Goal: Task Accomplishment & Management: Complete application form

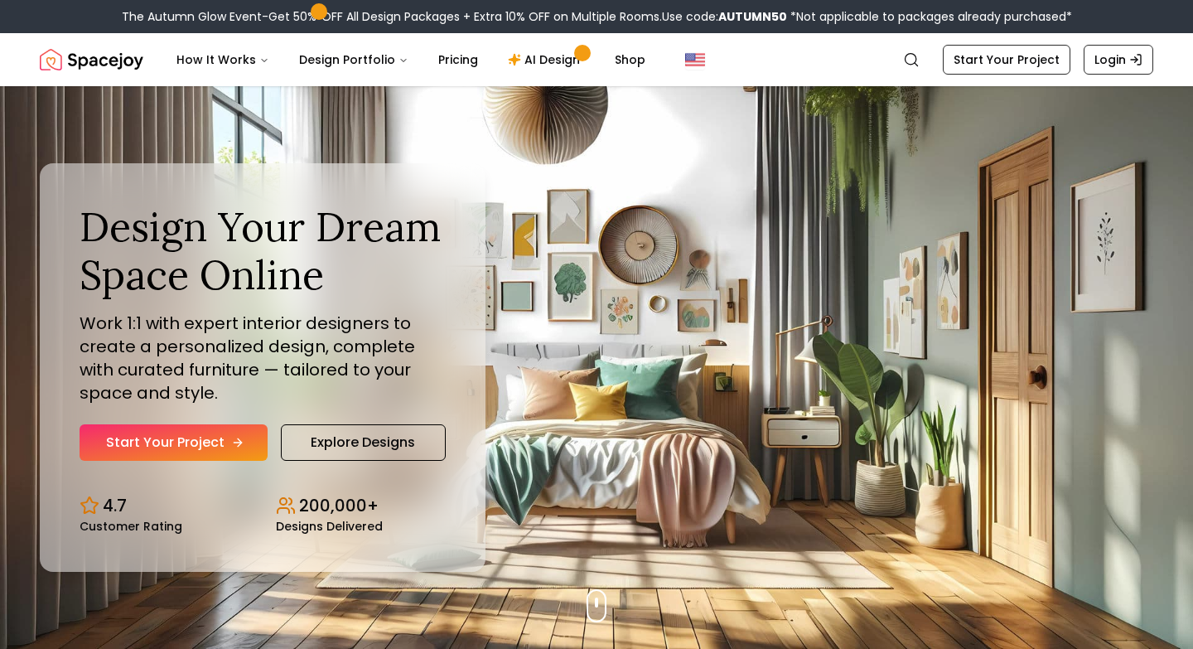
click at [177, 443] on link "Start Your Project" at bounding box center [174, 442] width 188 height 36
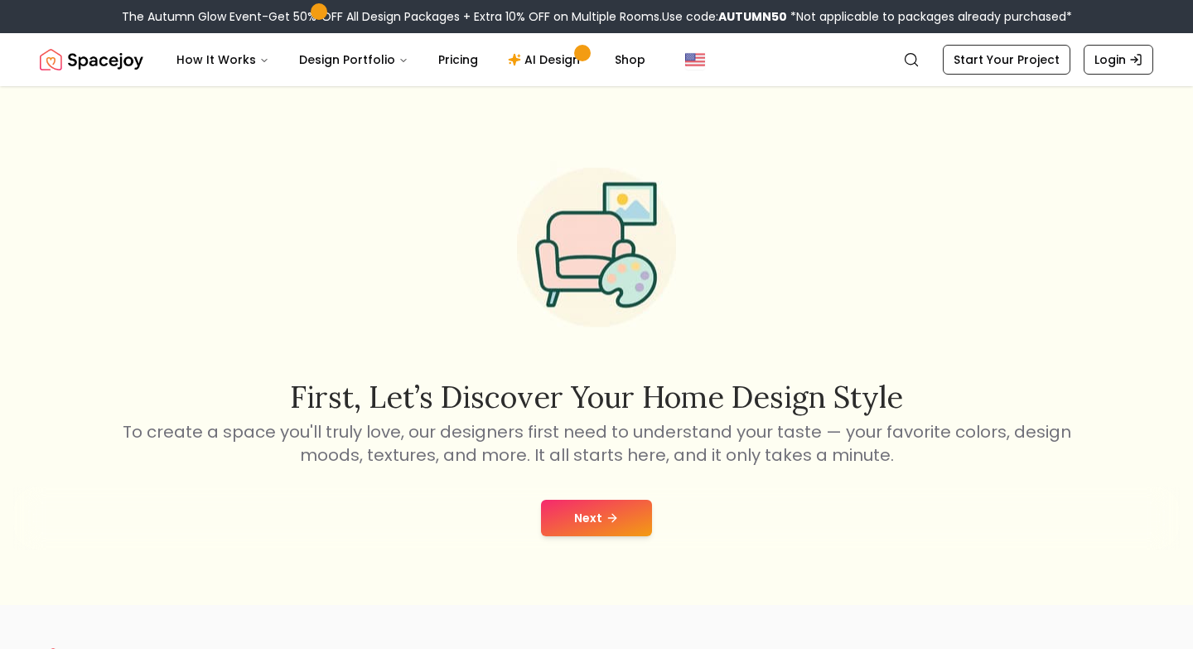
click at [617, 522] on icon at bounding box center [612, 517] width 13 height 13
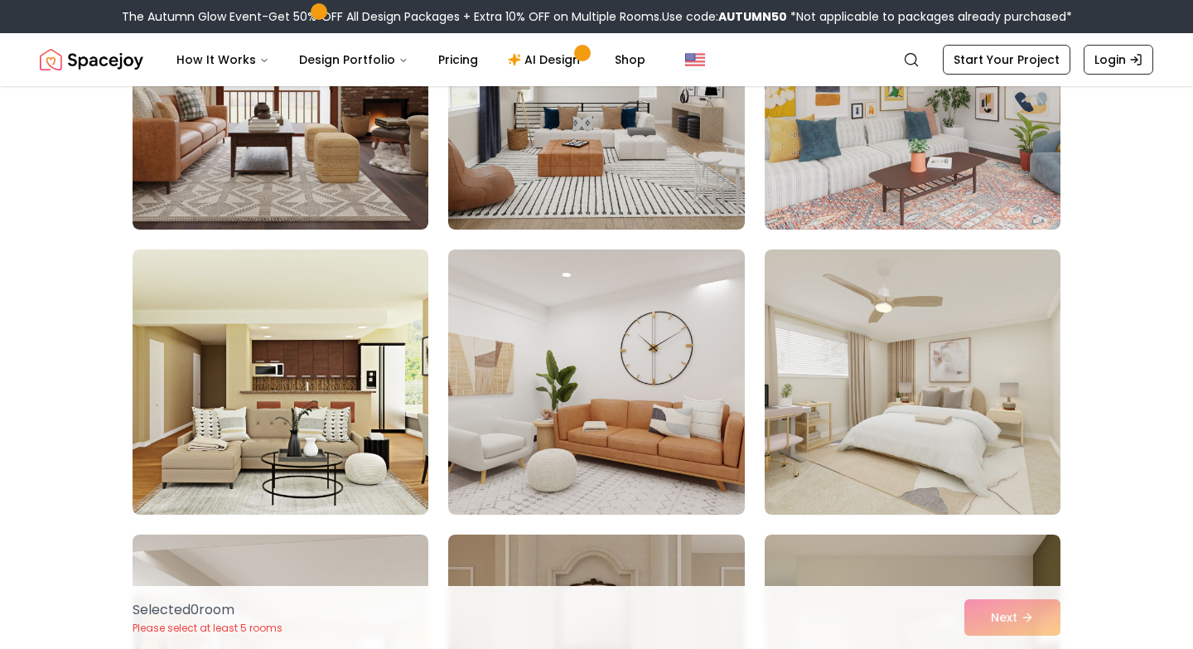
scroll to position [1171, 0]
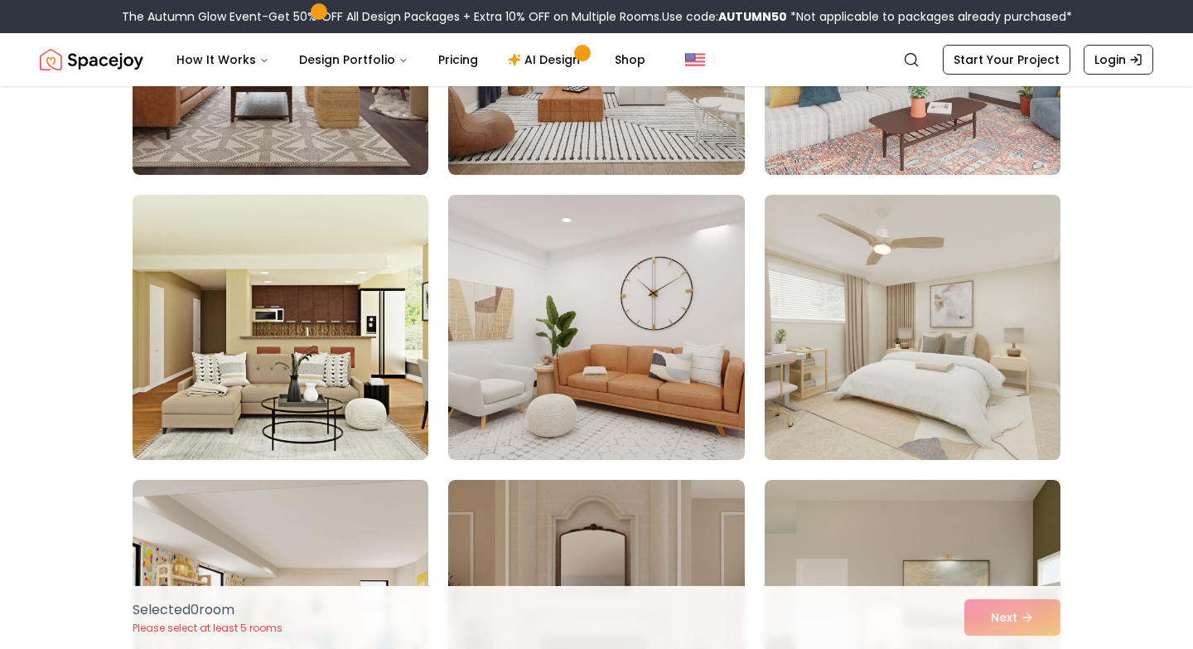
click at [936, 395] on img at bounding box center [912, 327] width 311 height 278
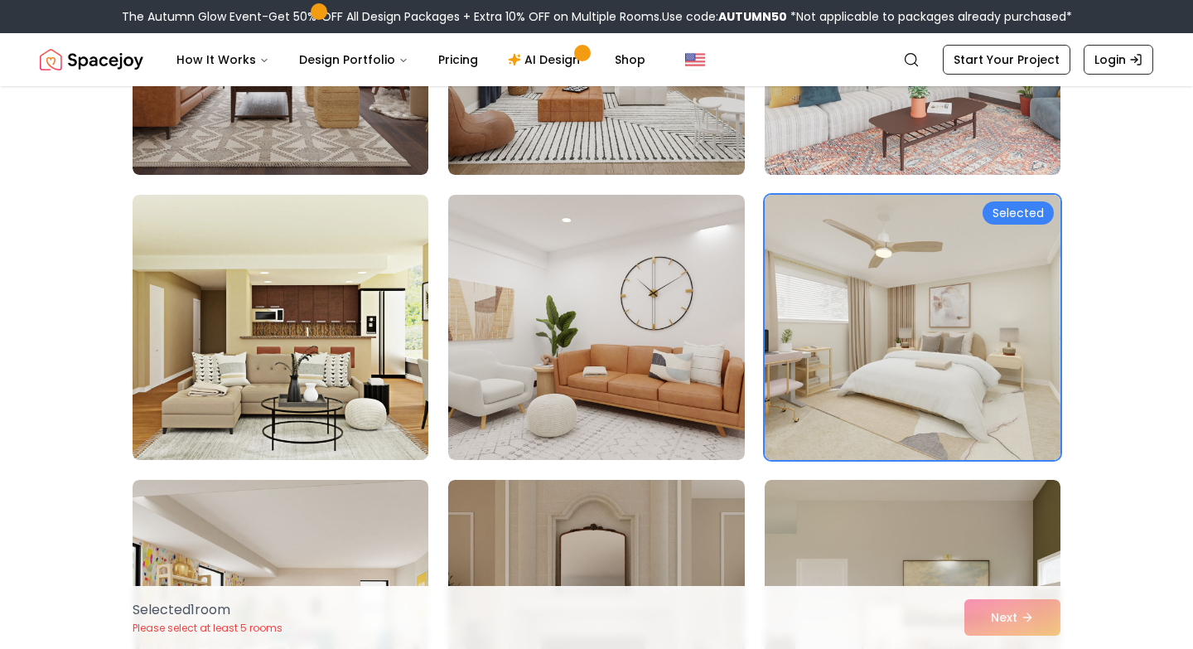
click at [1009, 626] on div "Selected 1 room Please select at least 5 rooms Next" at bounding box center [596, 617] width 955 height 63
click at [1030, 615] on div "Selected 1 room Please select at least 5 rooms Next" at bounding box center [596, 617] width 955 height 63
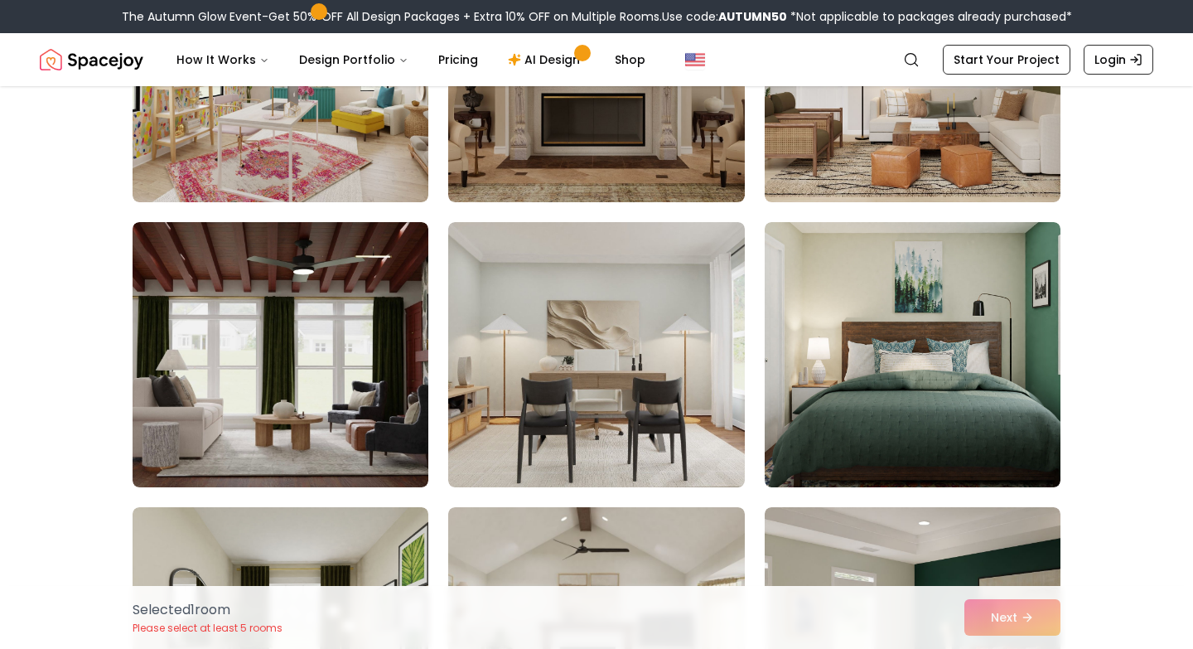
scroll to position [1947, 0]
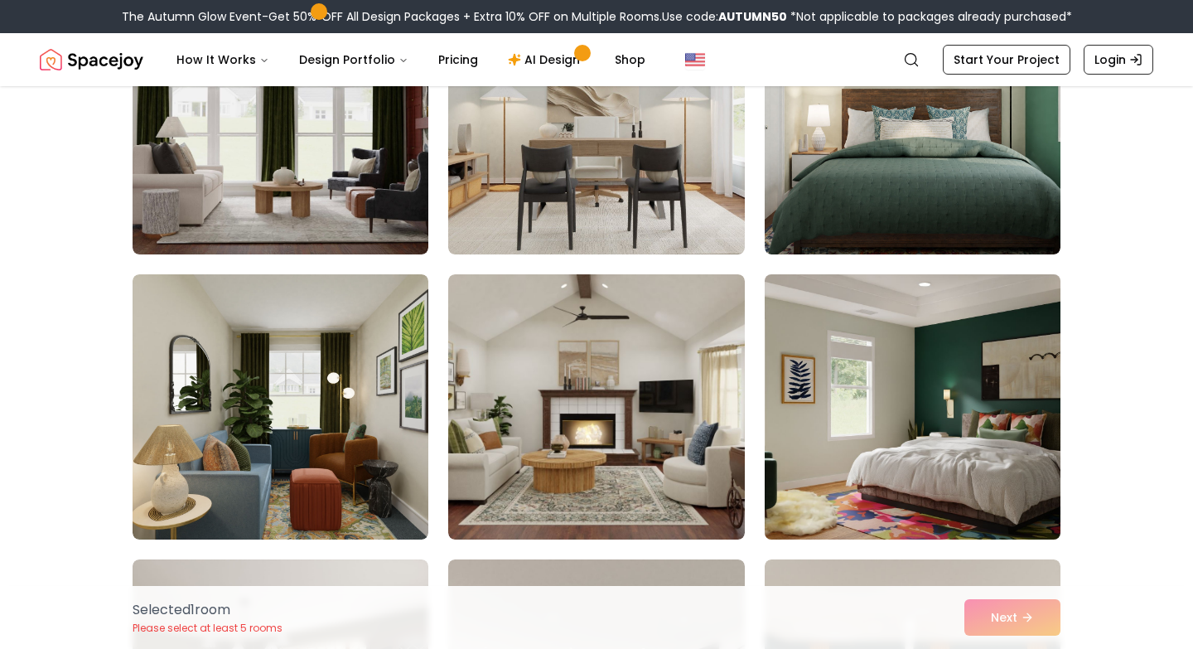
click at [907, 437] on img at bounding box center [912, 407] width 311 height 278
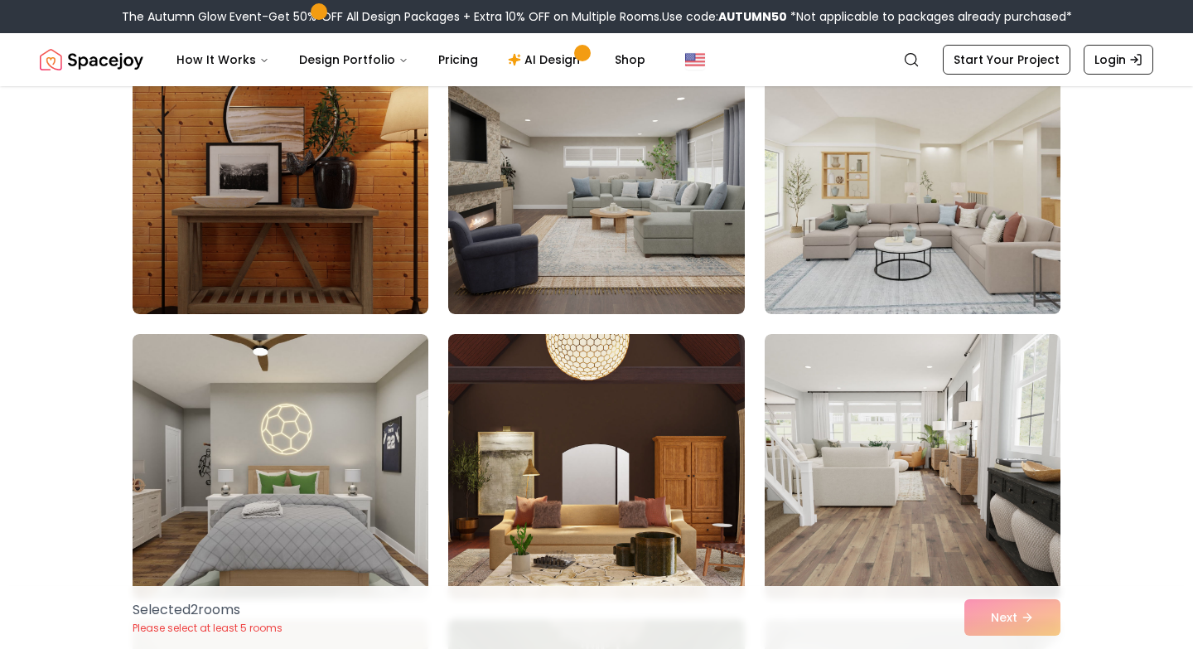
scroll to position [2799, 0]
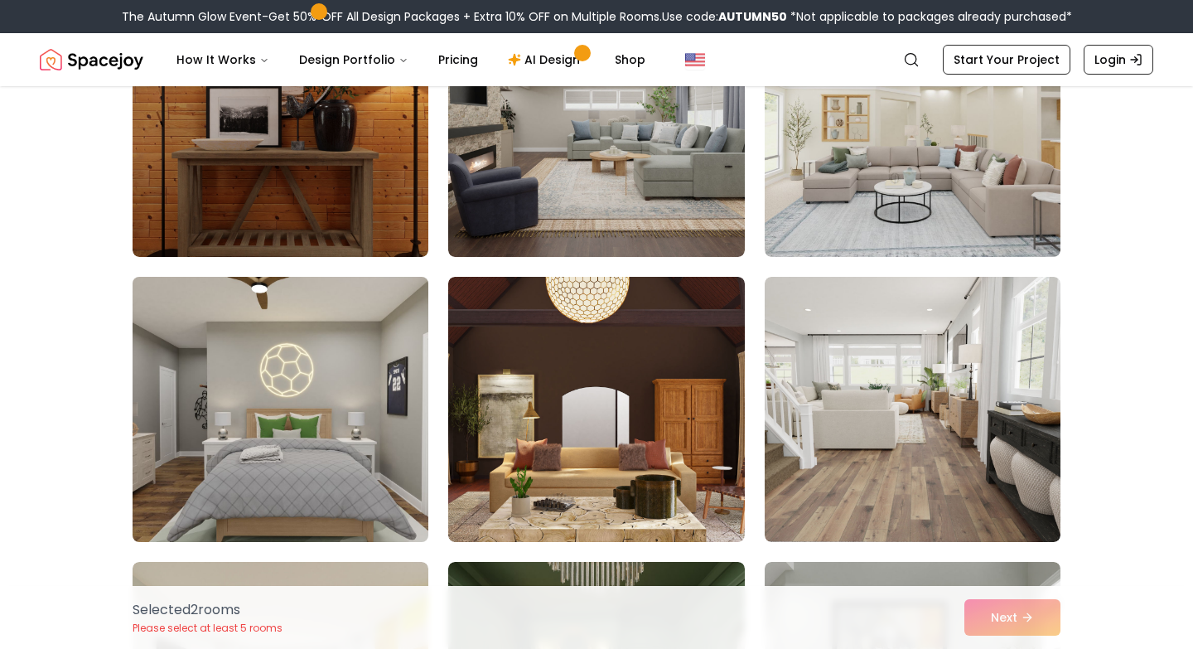
click at [324, 402] on img at bounding box center [280, 409] width 311 height 278
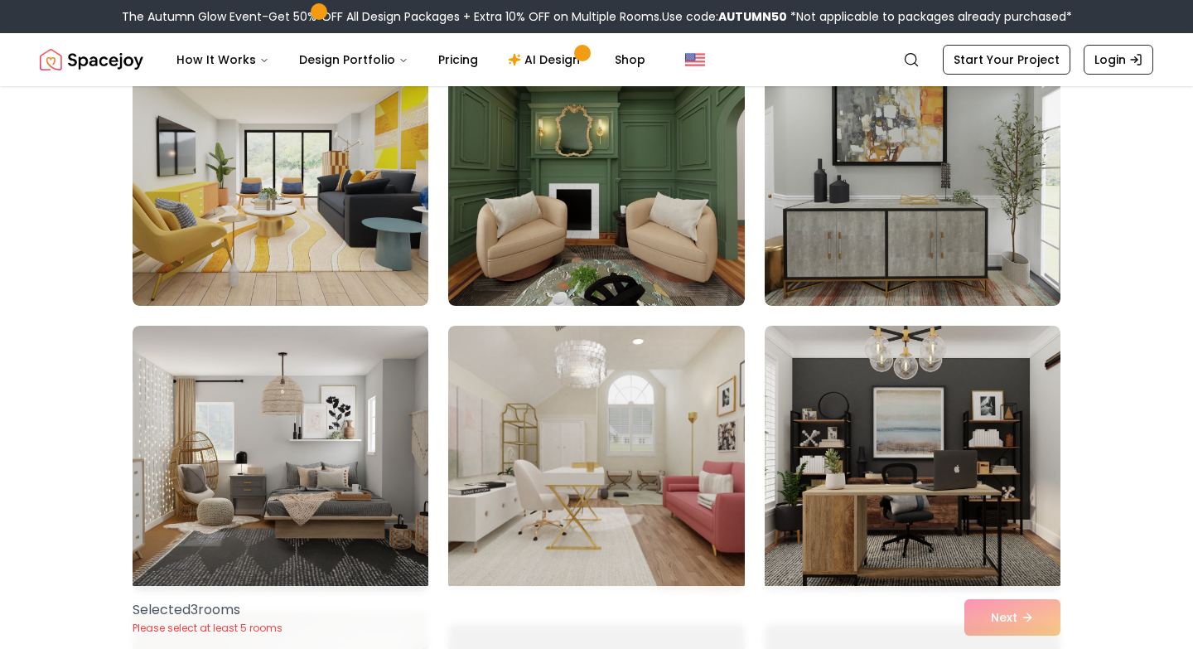
scroll to position [3390, 0]
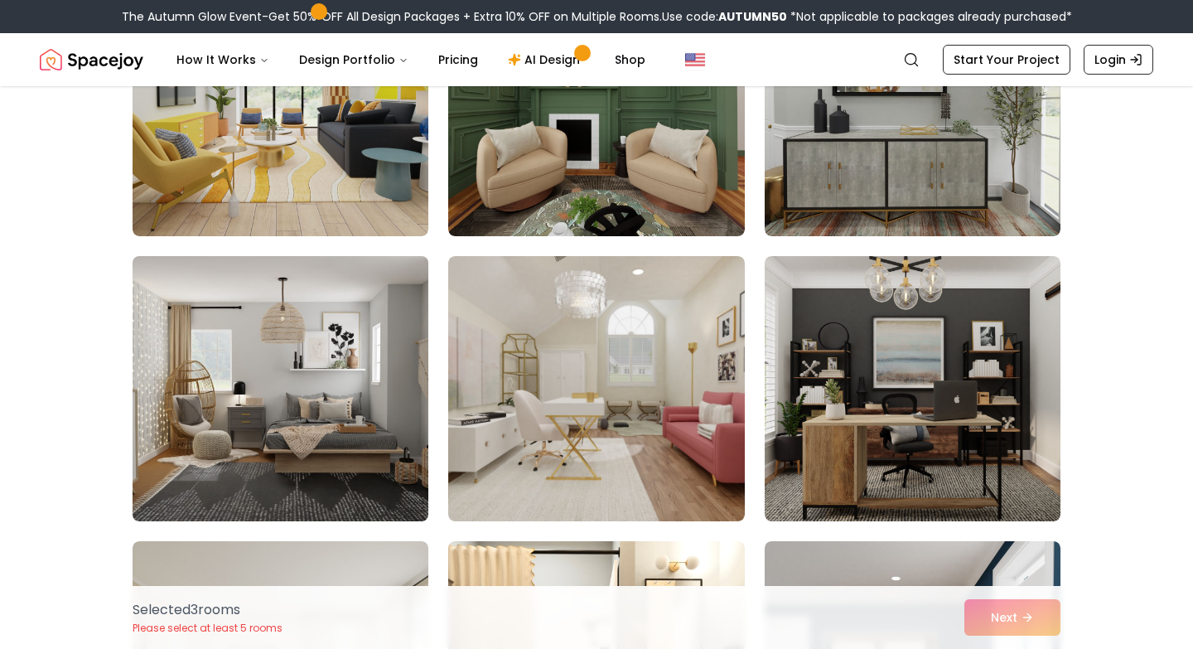
click at [163, 402] on img at bounding box center [280, 388] width 311 height 278
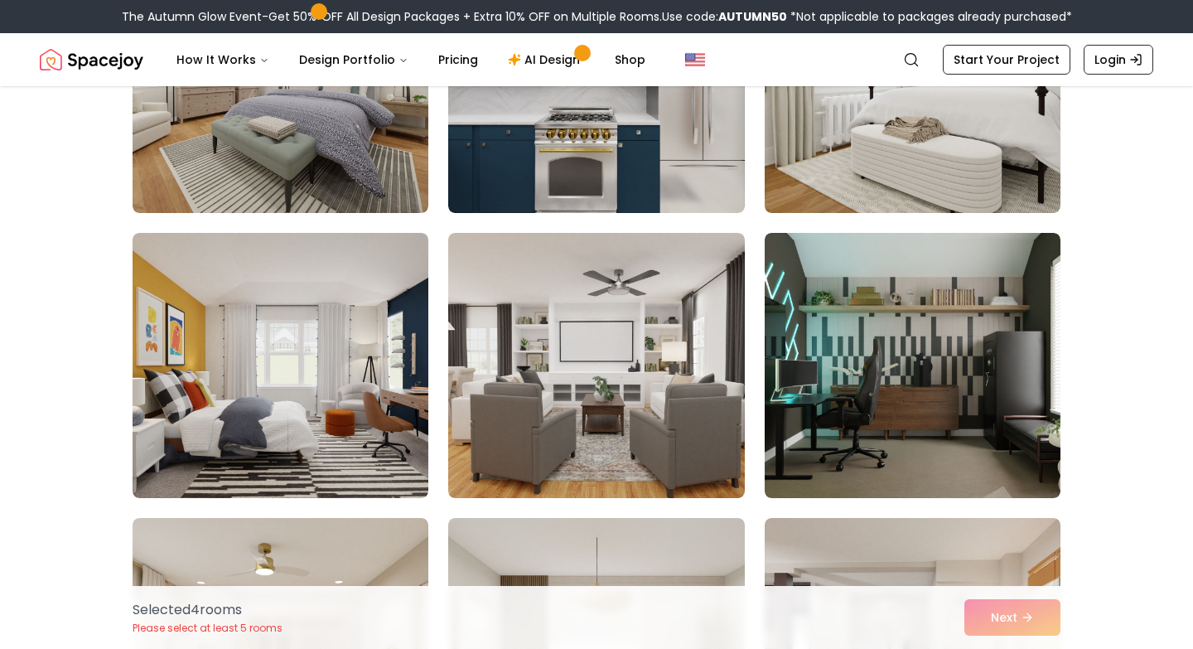
scroll to position [6860, 0]
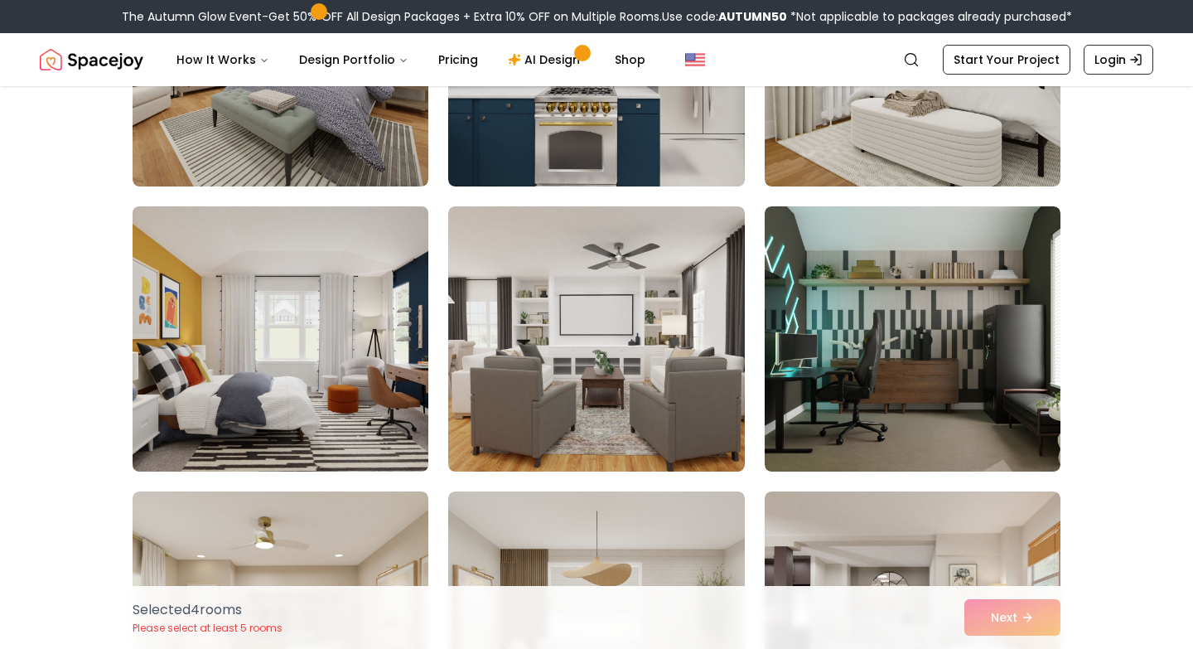
click at [224, 392] on img at bounding box center [280, 339] width 311 height 278
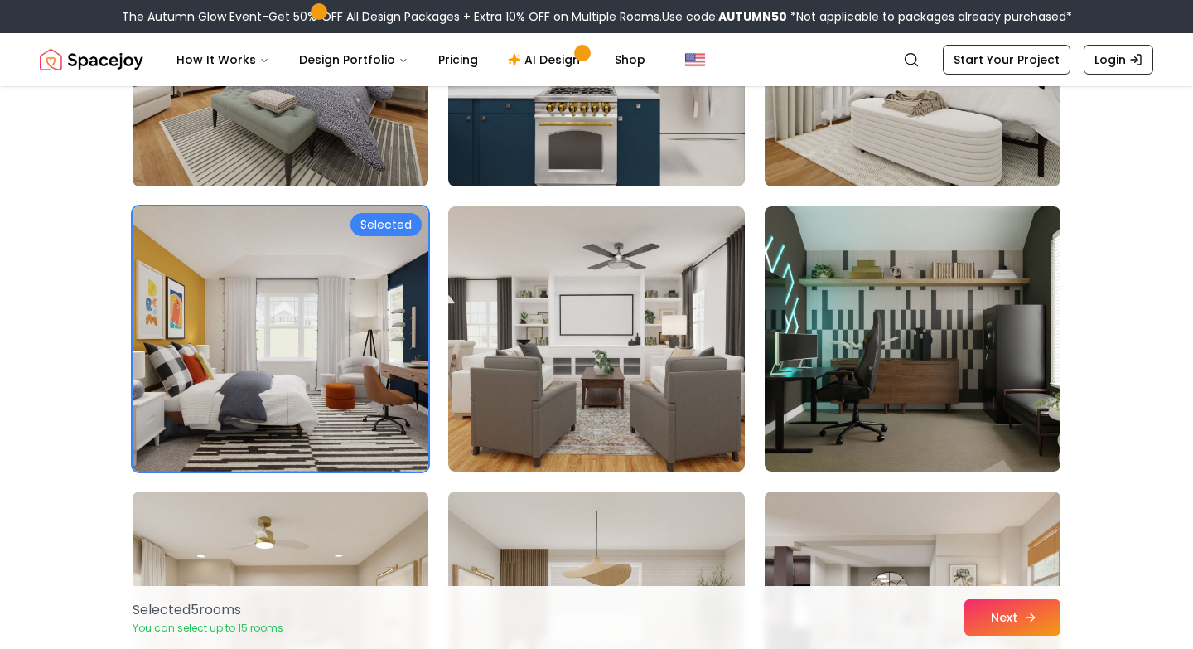
click at [995, 614] on button "Next" at bounding box center [1013, 617] width 96 height 36
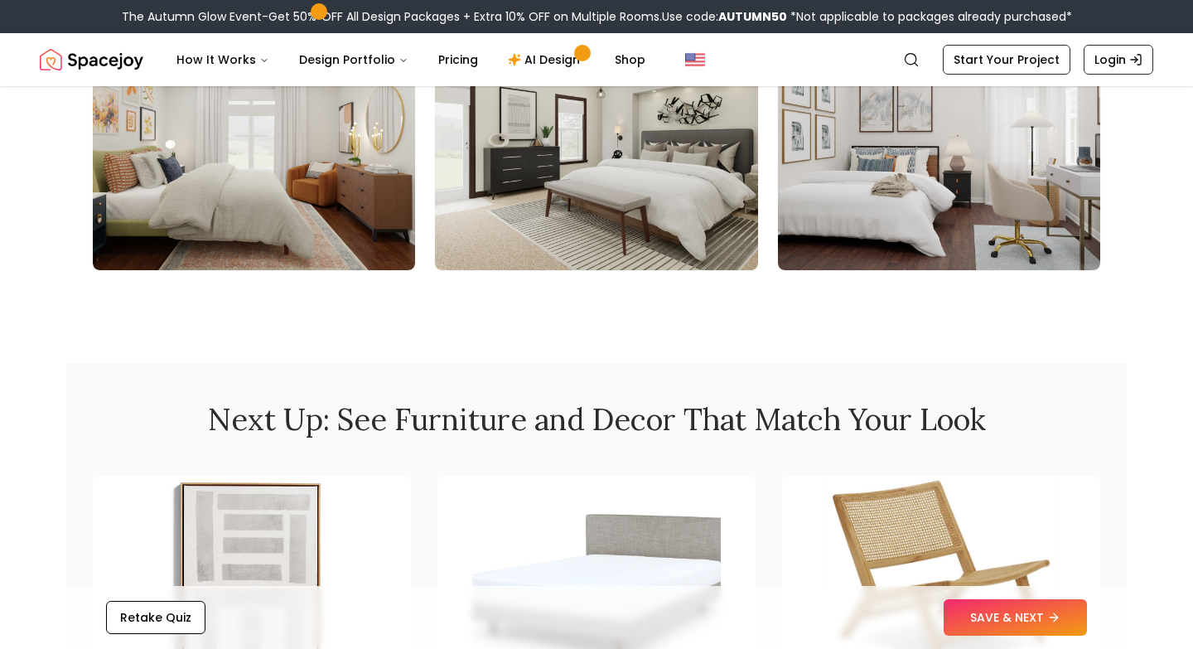
scroll to position [2005, 0]
